Goal: Use online tool/utility: Use online tool/utility

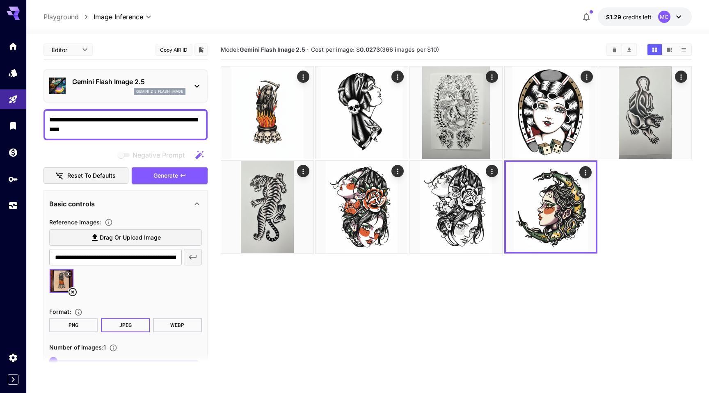
click at [585, 273] on section "Model: Gemini Flash Image 2.5 · Cost per image: $ 0.0273 (366 images per $10)" at bounding box center [457, 236] width 472 height 393
click at [616, 50] on icon "Clear Images" at bounding box center [615, 50] width 6 height 6
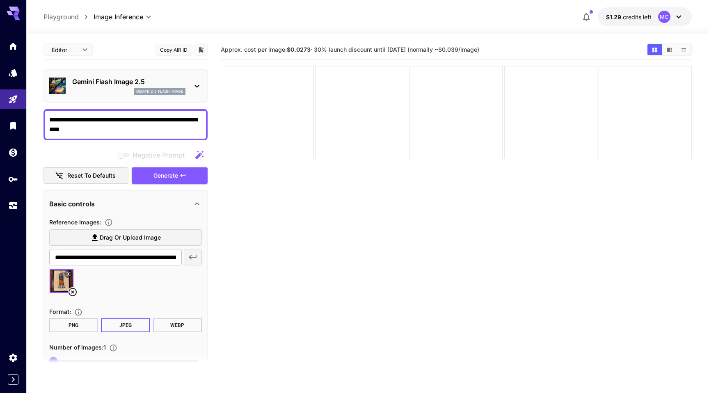
click at [412, 244] on section "Approx. cost per image: $0.0273 · 30% launch discount until [DATE] (normally ~$…" at bounding box center [457, 236] width 472 height 393
click at [269, 101] on div at bounding box center [267, 112] width 93 height 93
click at [342, 284] on section "Approx. cost per image: $0.0273 · 30% launch discount until [DATE] (normally ~$…" at bounding box center [457, 236] width 472 height 393
click at [73, 291] on icon at bounding box center [73, 292] width 8 height 8
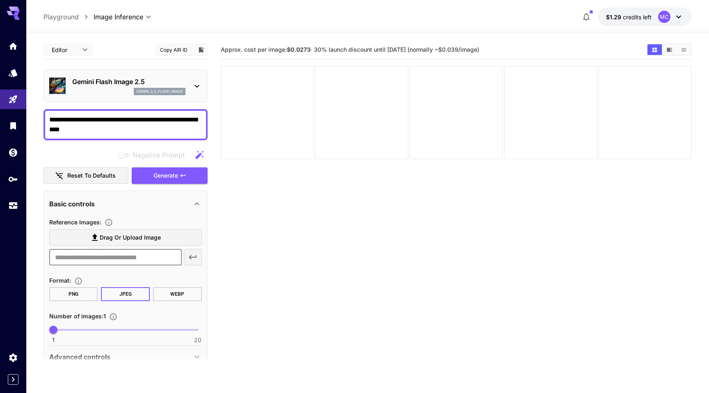
click at [110, 256] on input "text" at bounding box center [115, 257] width 133 height 16
type textarea "**********"
click at [195, 259] on div "​" at bounding box center [125, 257] width 153 height 16
click at [278, 142] on div at bounding box center [267, 112] width 93 height 93
click at [329, 229] on section "Approx. cost per image: $0.0273 · 30% launch discount until [DATE] (normally ~$…" at bounding box center [457, 236] width 472 height 393
